Goal: Navigation & Orientation: Find specific page/section

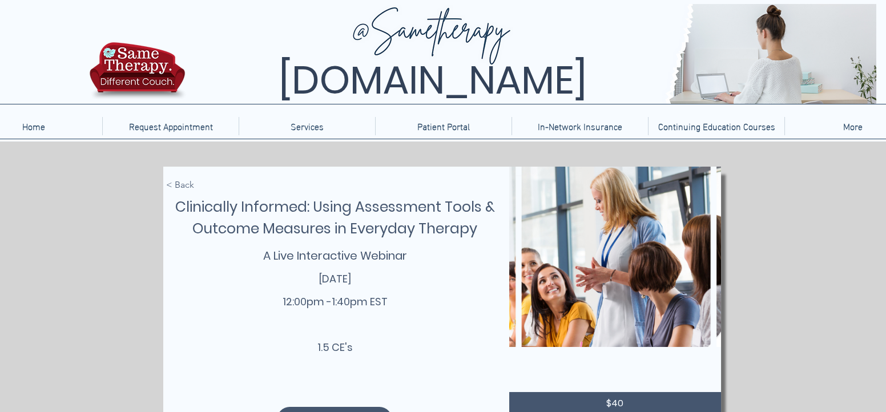
click at [139, 70] on img at bounding box center [137, 74] width 102 height 67
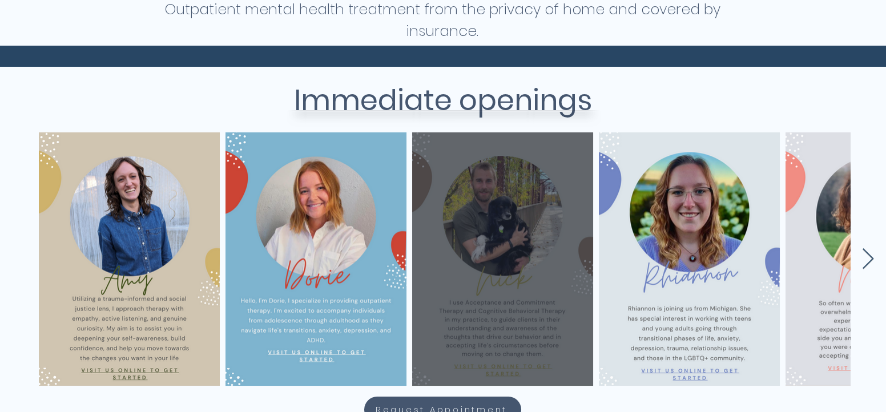
scroll to position [429, 1]
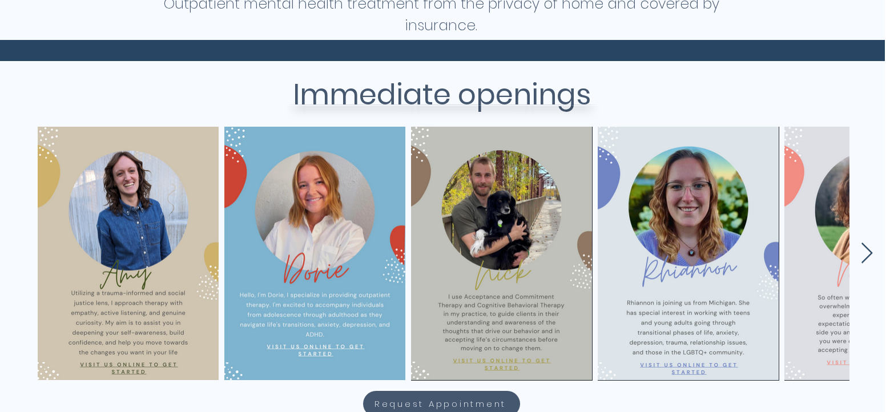
click at [870, 252] on icon "Next Item" at bounding box center [867, 253] width 11 height 21
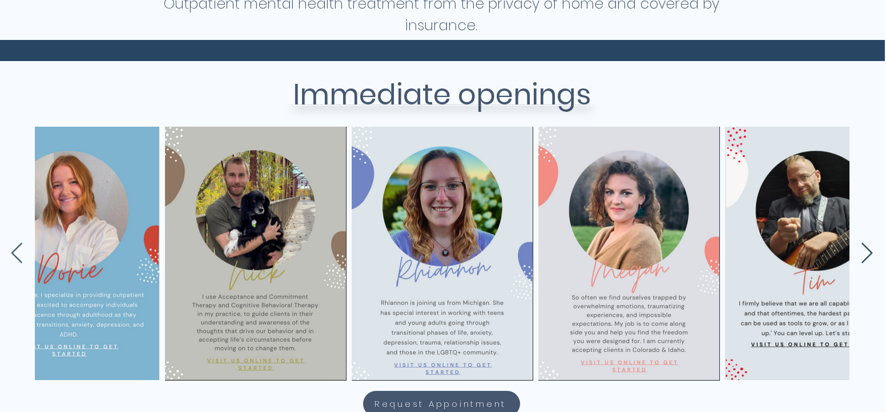
click at [870, 252] on icon "Next Item" at bounding box center [867, 253] width 11 height 21
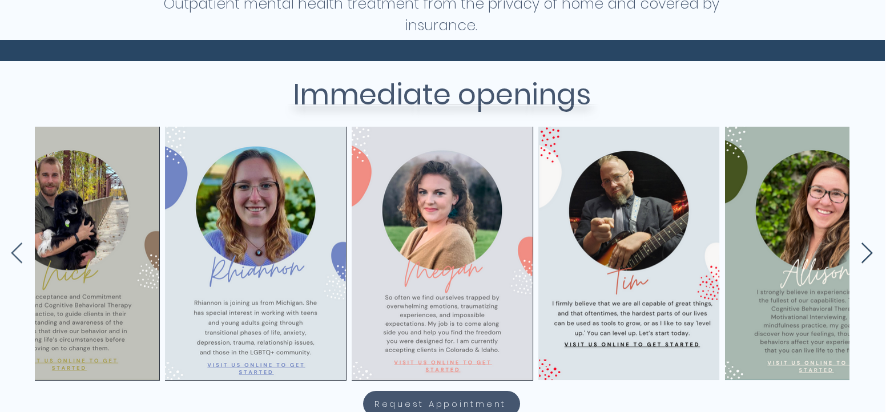
click at [866, 249] on icon "Next Item" at bounding box center [866, 254] width 13 height 22
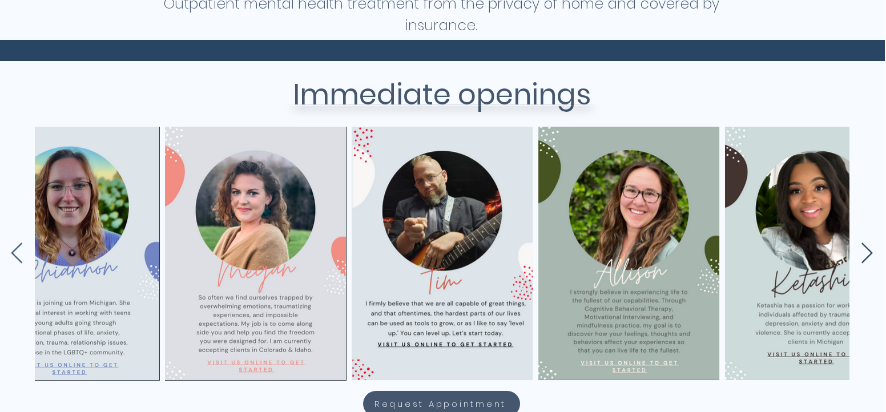
scroll to position [0, 620]
click at [866, 249] on icon "Next Item" at bounding box center [866, 254] width 13 height 22
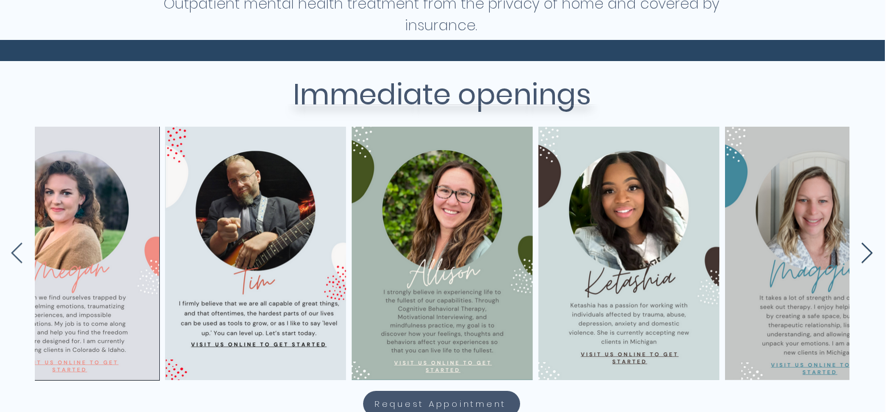
click at [866, 249] on icon "Next Item" at bounding box center [866, 254] width 13 height 22
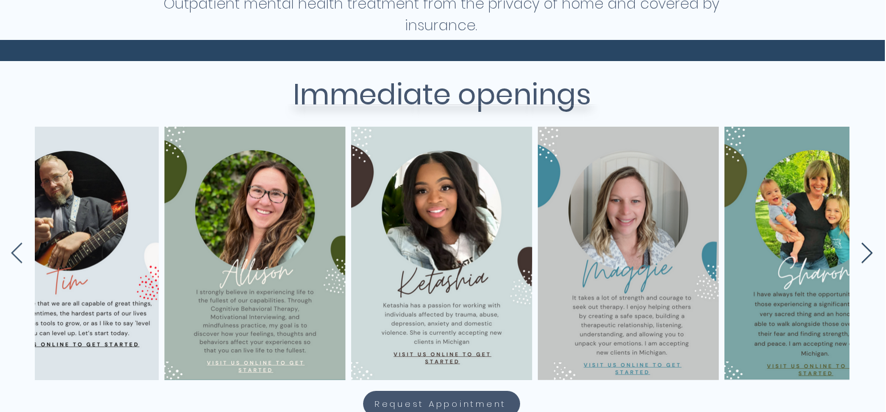
scroll to position [0, 993]
click at [866, 249] on icon "Next Item" at bounding box center [866, 254] width 13 height 22
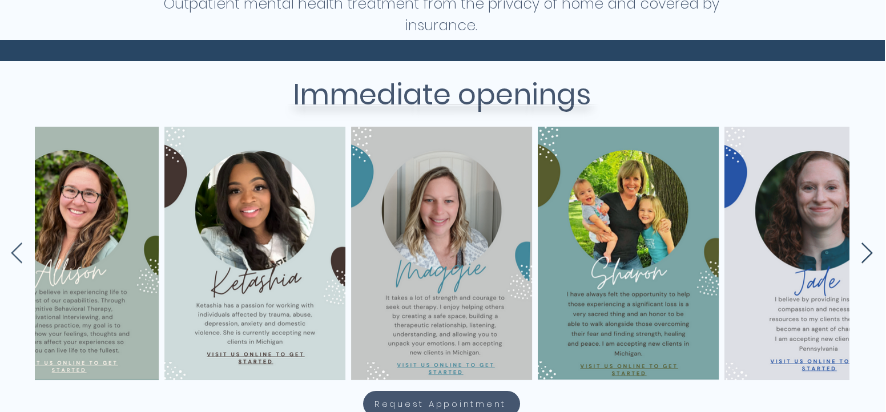
scroll to position [0, 1180]
click at [866, 249] on icon "Next Item" at bounding box center [866, 254] width 13 height 22
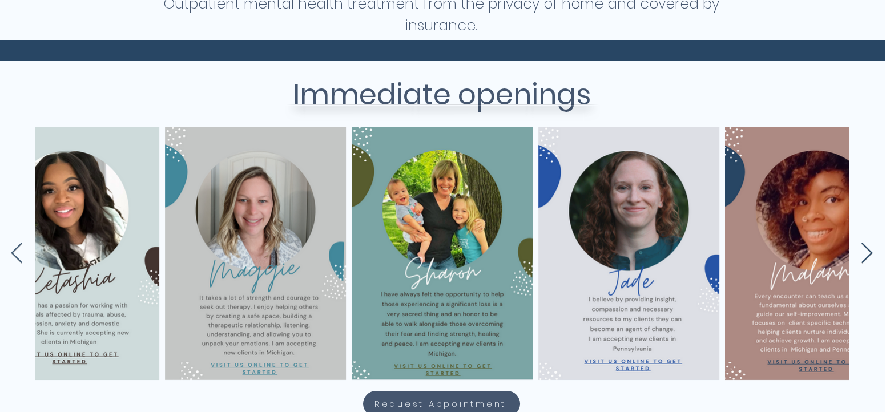
scroll to position [0, 1366]
click at [866, 249] on icon "Next Item" at bounding box center [866, 254] width 13 height 22
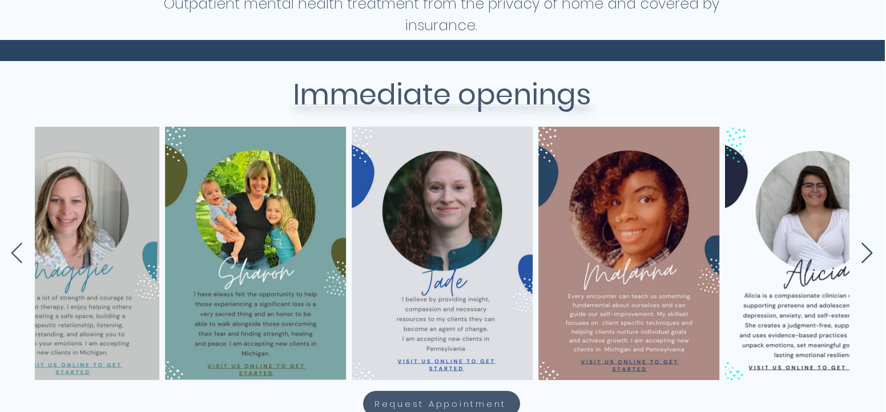
click at [866, 249] on icon "Next Item" at bounding box center [866, 254] width 13 height 22
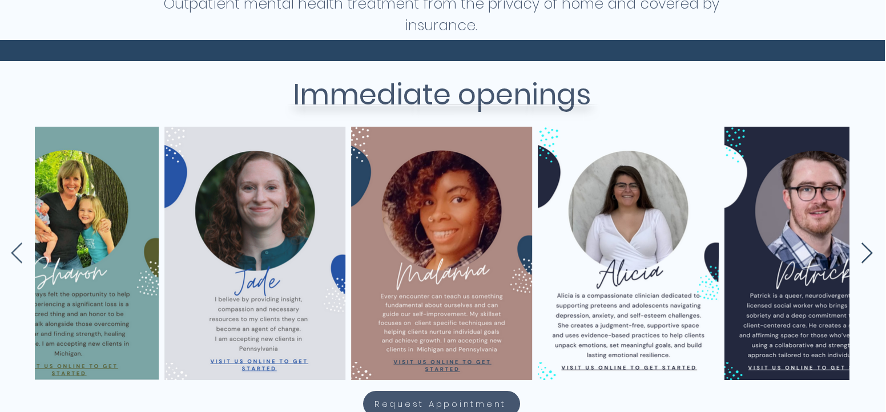
scroll to position [0, 1740]
click at [866, 249] on icon "Next Item" at bounding box center [866, 254] width 13 height 22
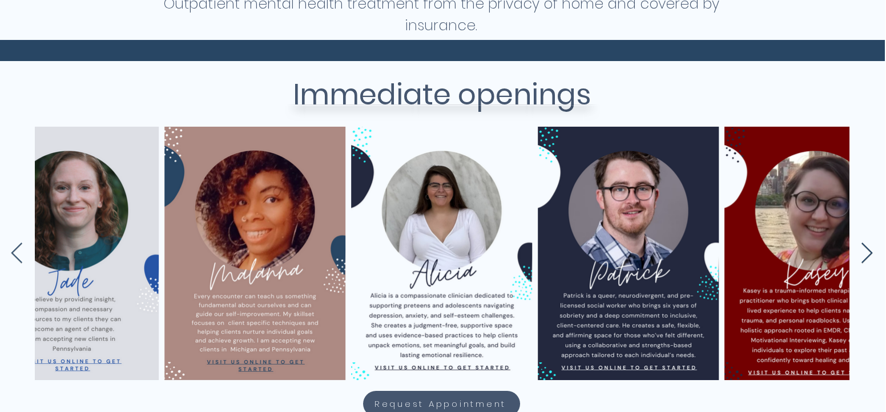
scroll to position [0, 1926]
click at [866, 249] on icon "Next Item" at bounding box center [866, 254] width 13 height 22
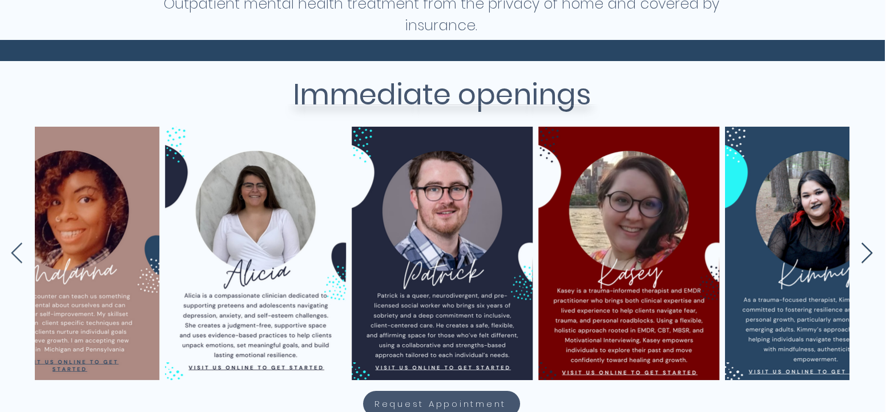
click at [866, 249] on icon "Next Item" at bounding box center [866, 254] width 13 height 22
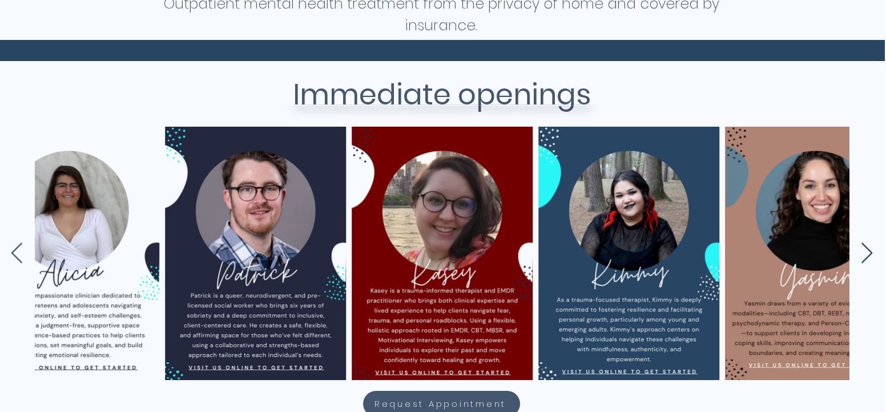
scroll to position [0, 2300]
click at [866, 249] on icon "Next Item" at bounding box center [866, 254] width 13 height 22
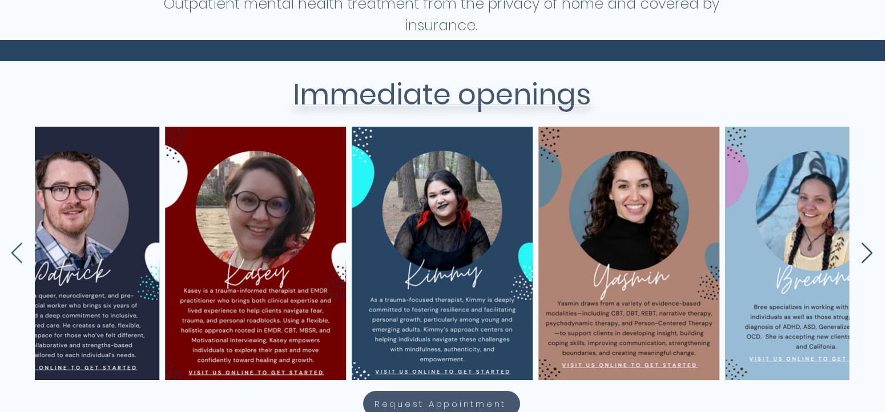
scroll to position [0, 2487]
click at [866, 249] on icon "Next Item" at bounding box center [866, 254] width 13 height 22
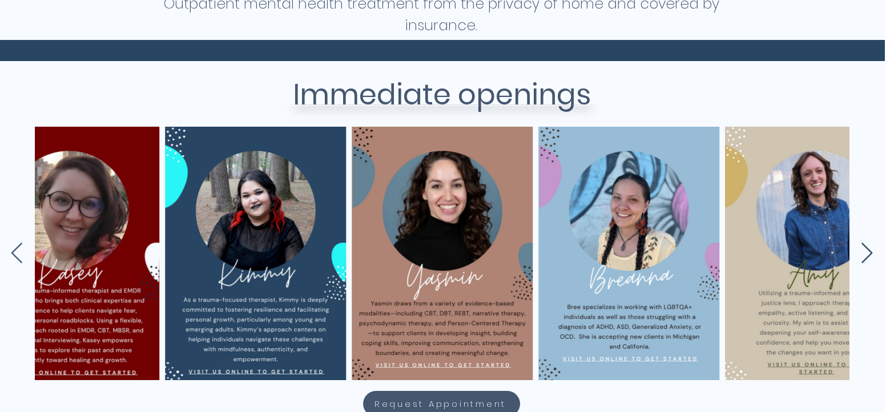
click at [866, 249] on icon "Next Item" at bounding box center [866, 254] width 13 height 22
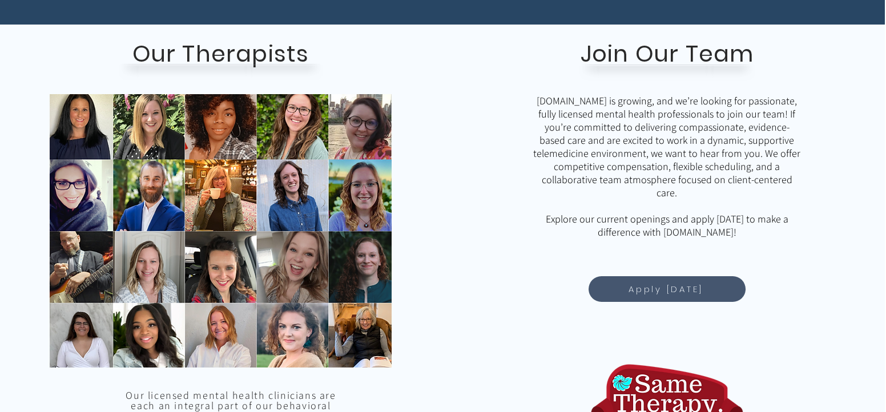
scroll to position [870, 1]
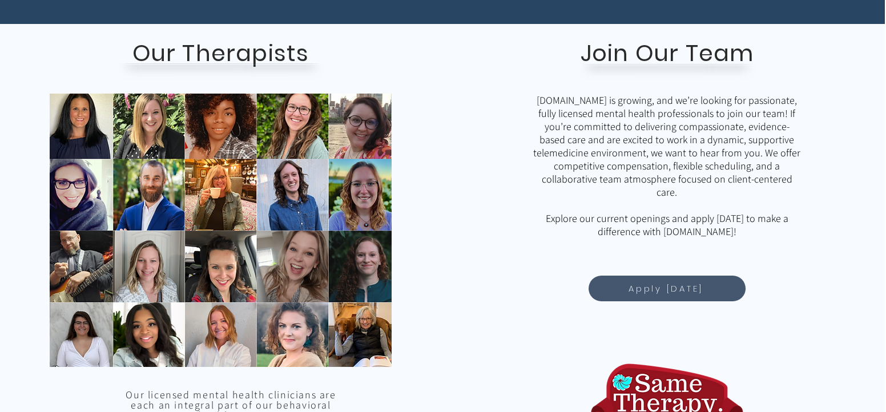
click at [360, 321] on img "main content" at bounding box center [221, 230] width 342 height 273
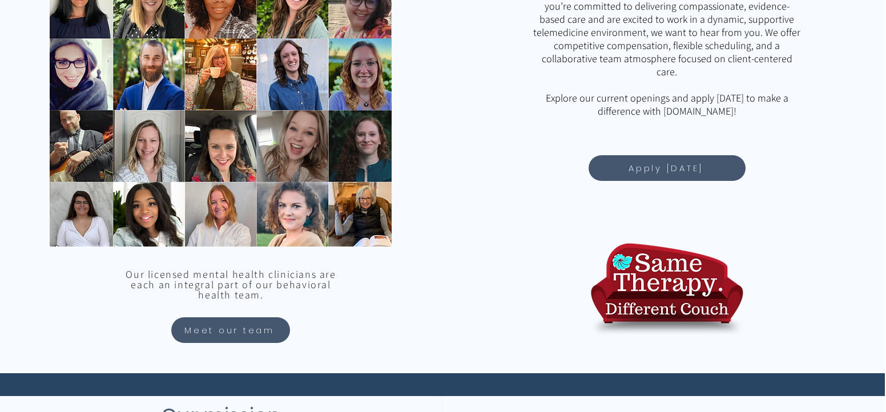
scroll to position [992, 1]
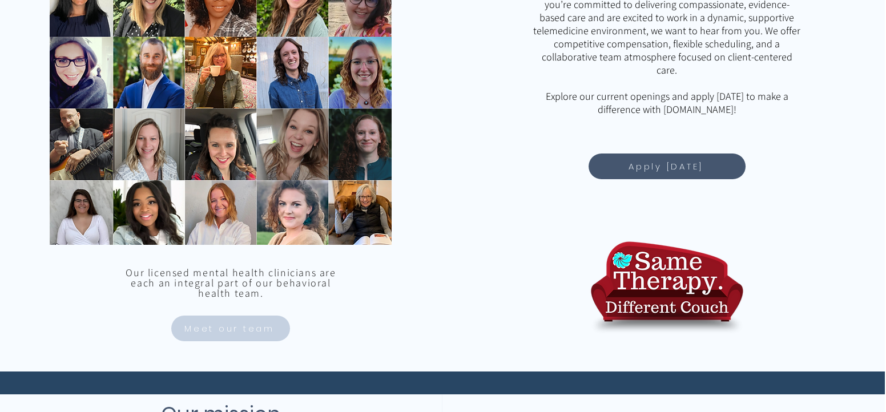
click at [240, 328] on span "Meet our team" at bounding box center [229, 328] width 90 height 13
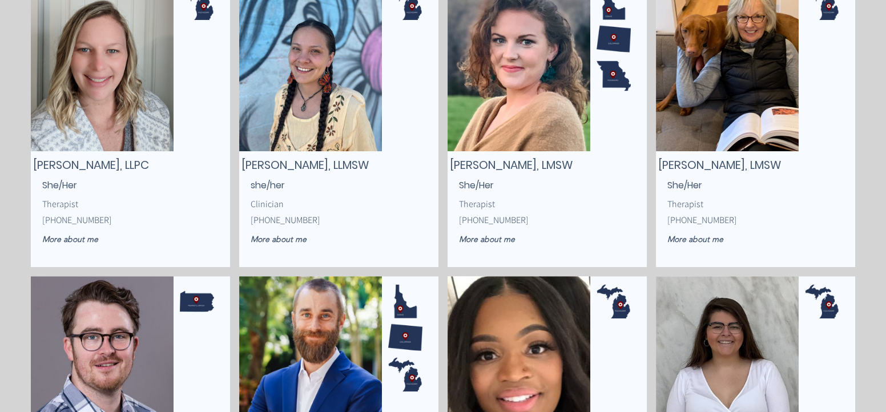
scroll to position [1443, 0]
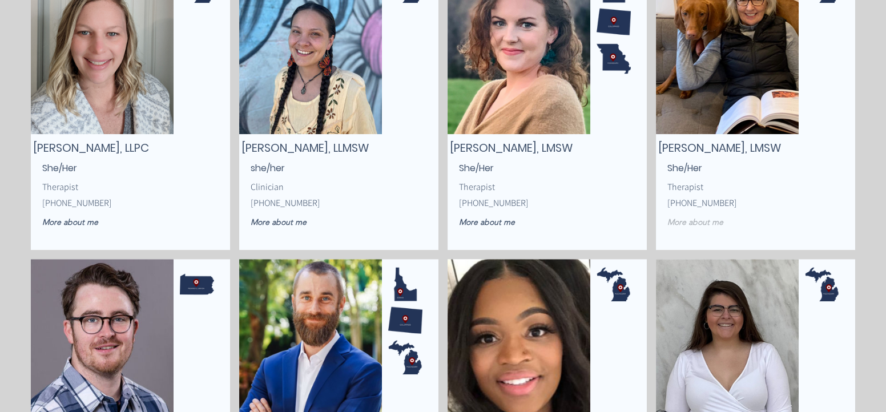
click at [696, 219] on span "More about me" at bounding box center [695, 222] width 56 height 10
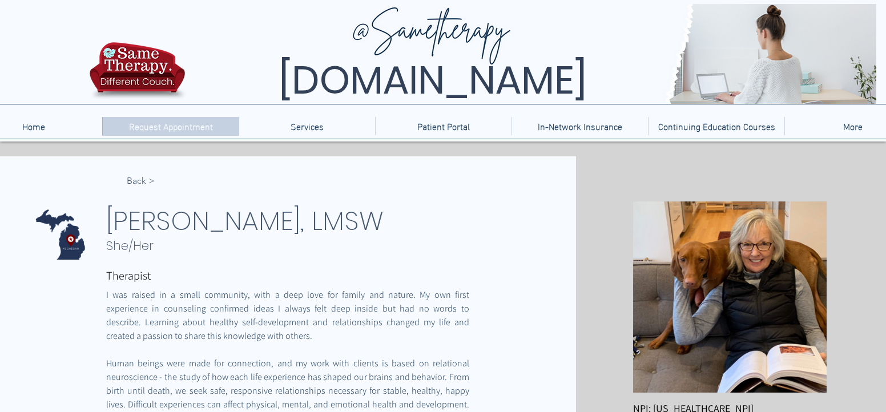
click at [178, 126] on p "Request Appointment" at bounding box center [170, 126] width 95 height 18
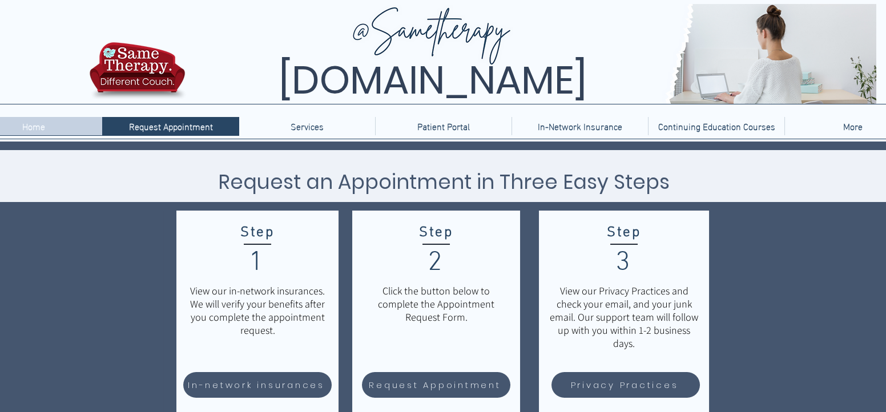
click at [37, 124] on p "Home" at bounding box center [34, 126] width 34 height 18
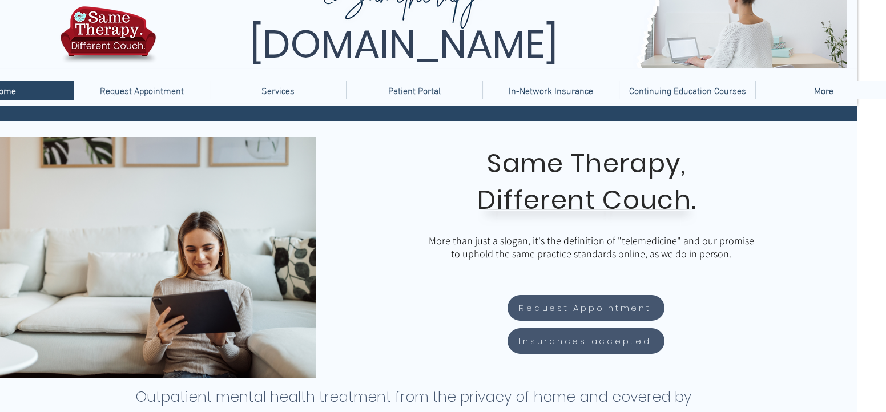
scroll to position [28, 29]
